Goal: Check status: Check status

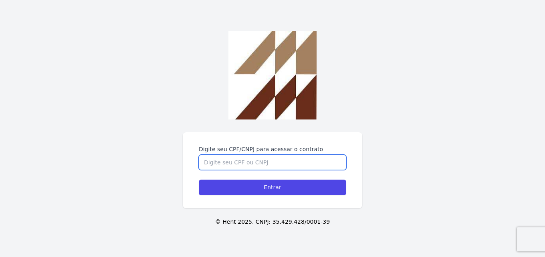
click at [249, 162] on input "Digite seu CPF/CNPJ para acessar o contrato" at bounding box center [273, 162] width 148 height 15
type input "45911719819"
click at [199, 180] on input "Entrar" at bounding box center [273, 188] width 148 height 16
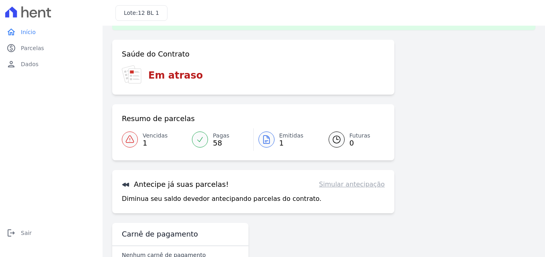
scroll to position [40, 0]
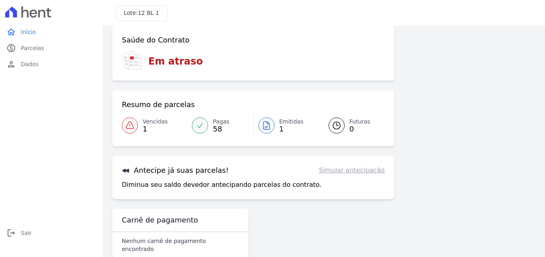
click at [132, 118] on div at bounding box center [130, 125] width 16 height 16
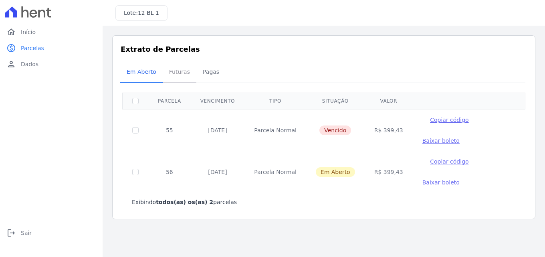
click at [182, 73] on span "Futuras" at bounding box center [179, 72] width 30 height 16
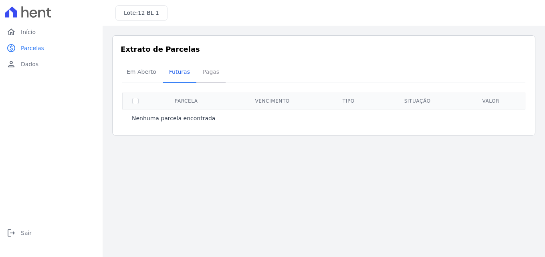
click at [202, 78] on span "Pagas" at bounding box center [211, 72] width 26 height 16
click at [204, 76] on span "Pagas" at bounding box center [211, 72] width 26 height 16
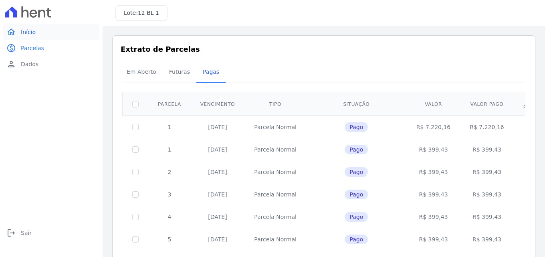
click at [36, 30] on link "home Início" at bounding box center [51, 32] width 96 height 16
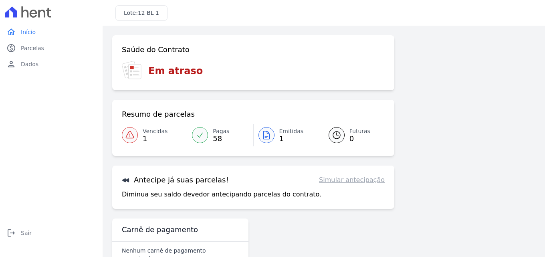
scroll to position [18, 0]
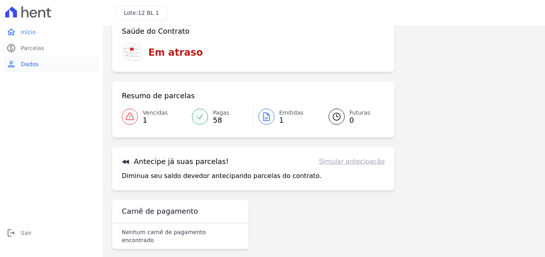
click at [36, 66] on span "Dados" at bounding box center [30, 64] width 18 height 8
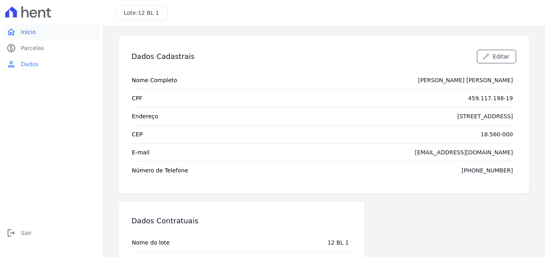
click at [39, 33] on link "home Início" at bounding box center [51, 32] width 96 height 16
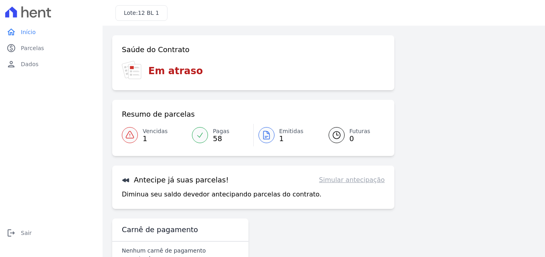
click at [269, 135] on icon at bounding box center [267, 135] width 10 height 10
